Goal: Navigation & Orientation: Go to known website

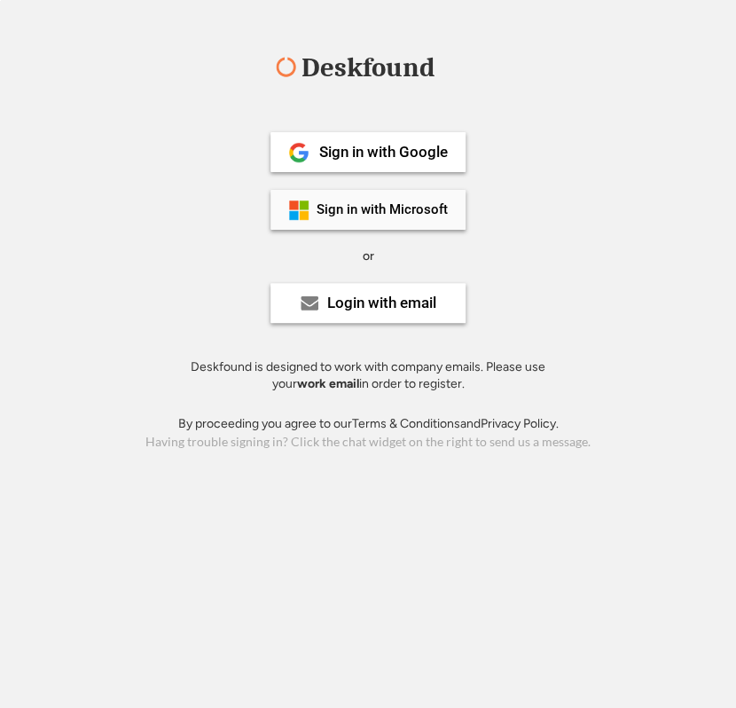
click at [409, 203] on div "Sign in with Microsoft" at bounding box center [382, 209] width 131 height 13
click at [396, 203] on div "Sign in with Microsoft" at bounding box center [382, 209] width 131 height 13
click at [388, 216] on div "Sign in with Microsoft" at bounding box center [382, 209] width 131 height 13
click at [319, 191] on div "Sign in with Microsoft" at bounding box center [368, 210] width 195 height 40
click at [320, 203] on div "Sign in with Microsoft" at bounding box center [382, 209] width 131 height 13
